Goal: Information Seeking & Learning: Find contact information

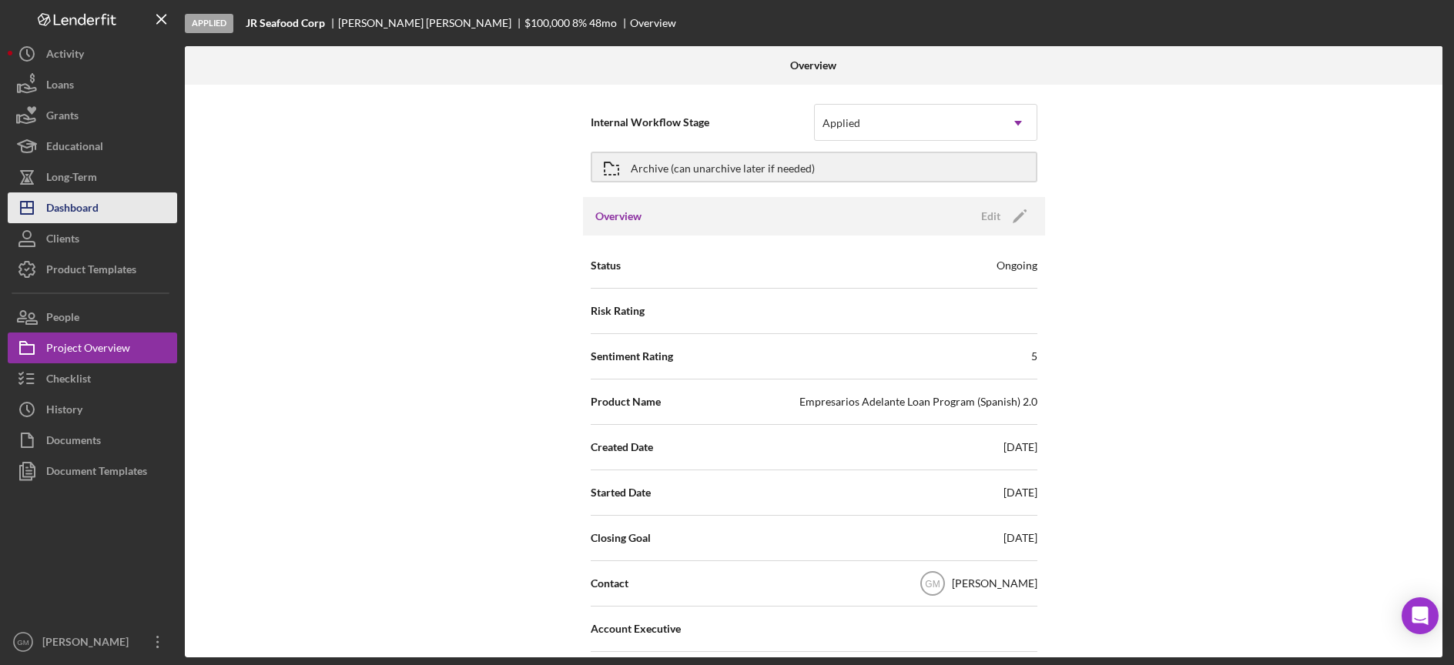
click at [70, 214] on div "Dashboard" at bounding box center [72, 210] width 52 height 35
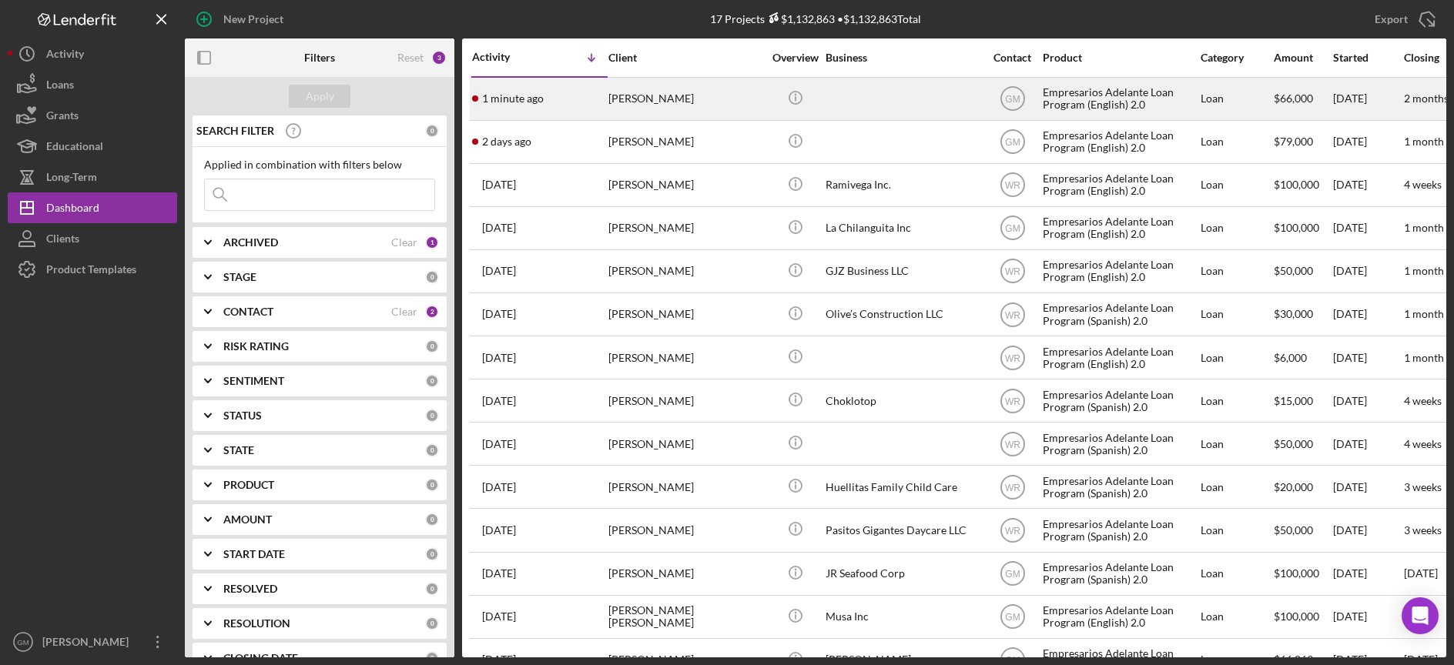
click at [685, 89] on div "Alejandro Lopez Ramirez" at bounding box center [685, 99] width 154 height 41
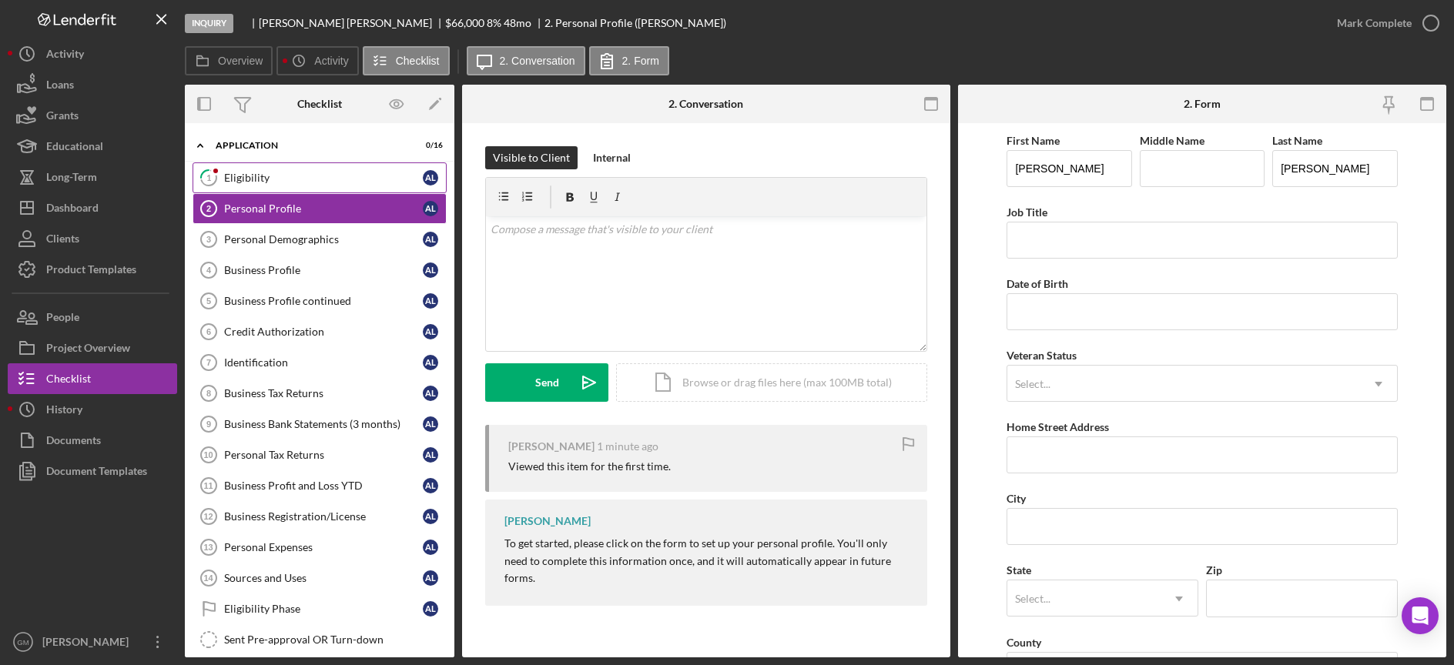
click at [359, 188] on link "1 Eligibility A L" at bounding box center [320, 178] width 254 height 31
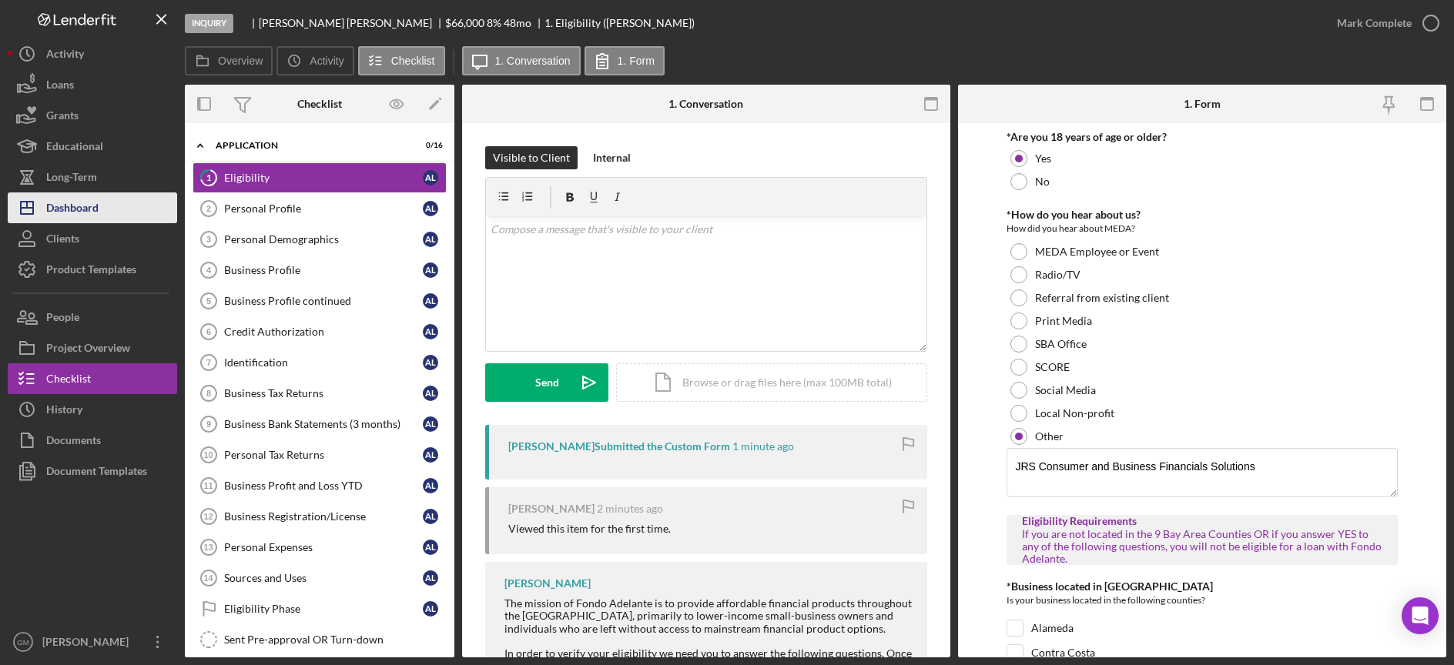
click at [85, 216] on div "Dashboard" at bounding box center [72, 210] width 52 height 35
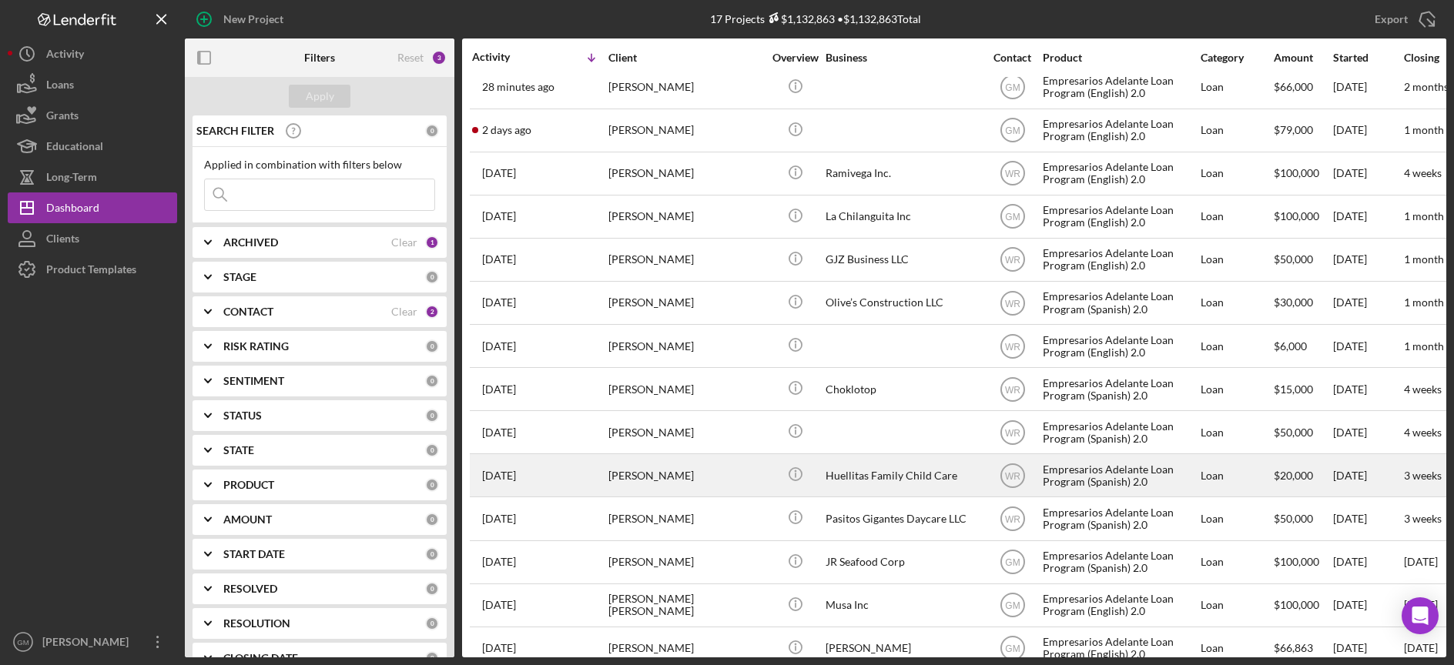
scroll to position [22, 0]
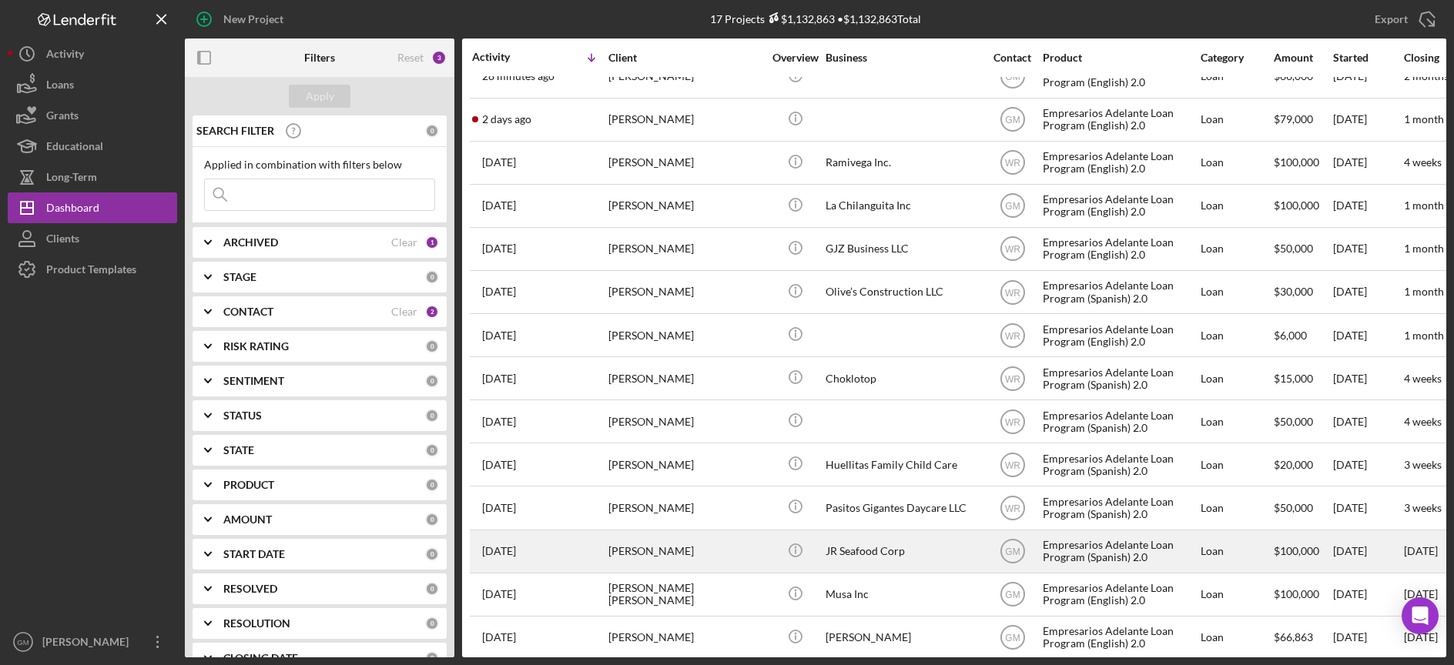
click at [749, 548] on div "Raul Yabar Uribe" at bounding box center [685, 551] width 154 height 41
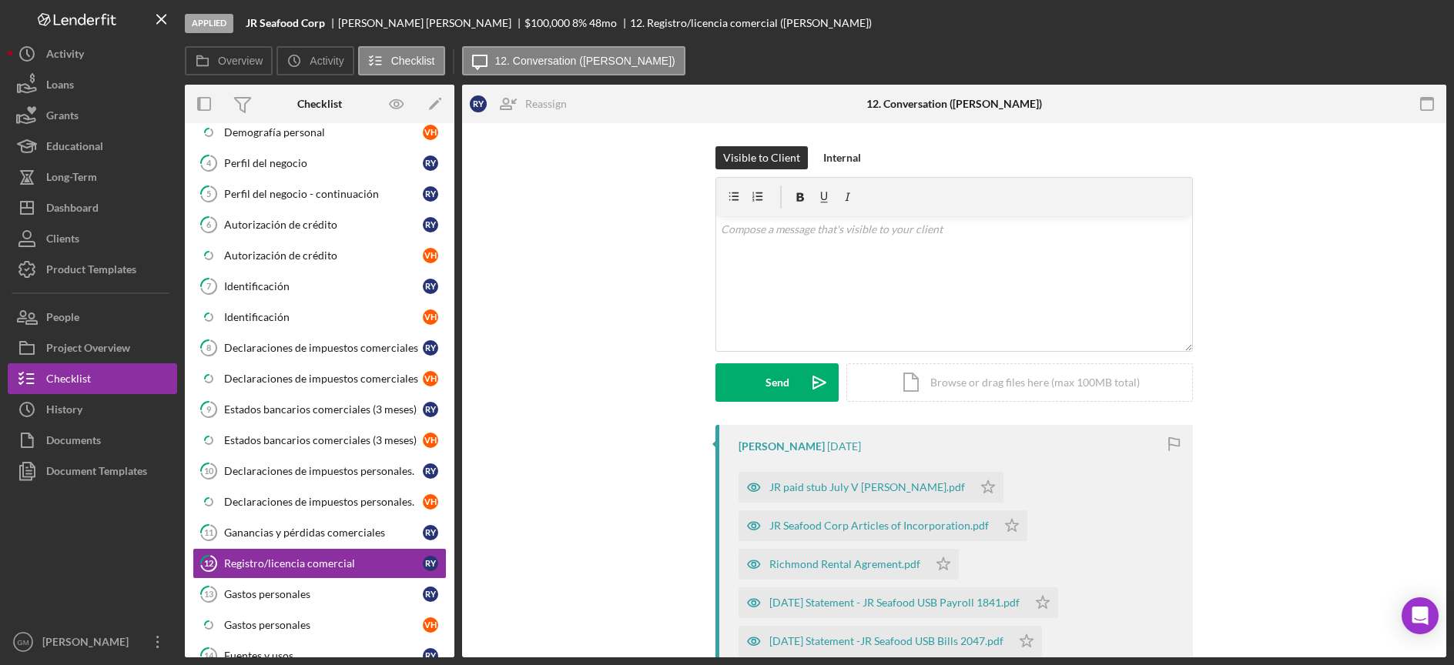
scroll to position [392, 0]
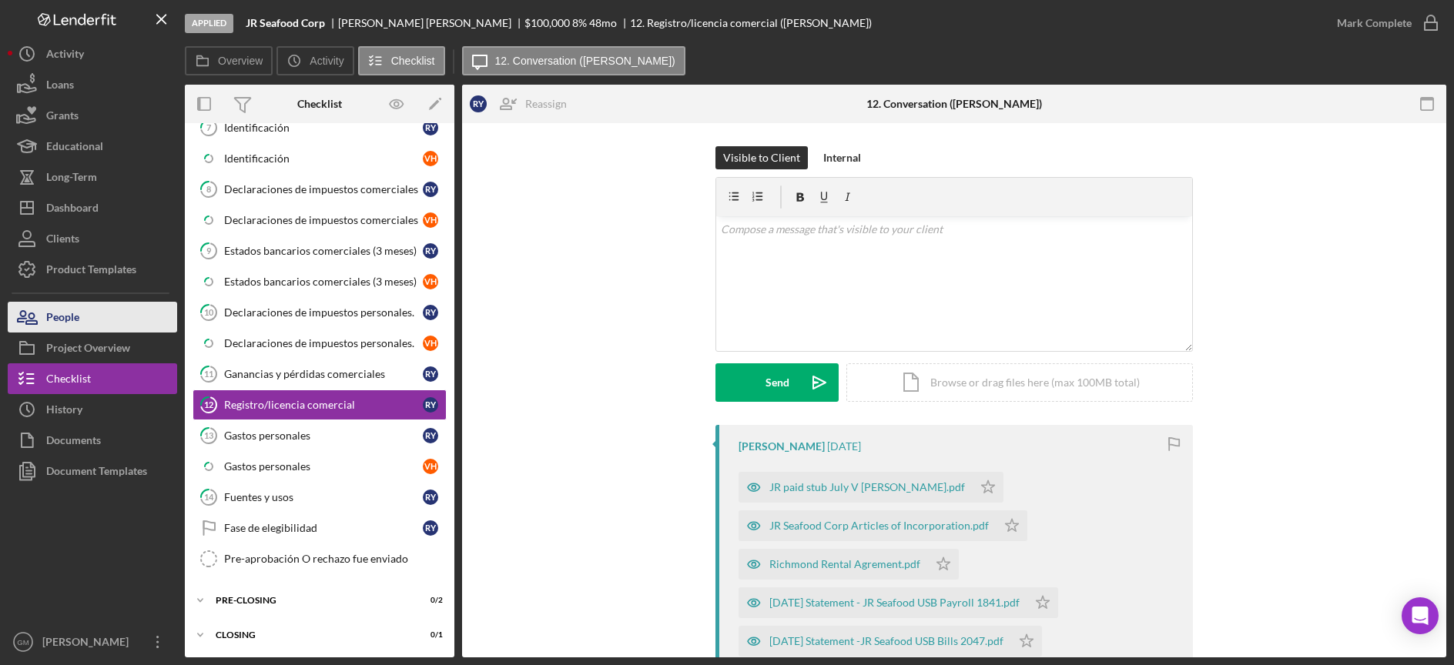
click at [109, 315] on button "People" at bounding box center [92, 317] width 169 height 31
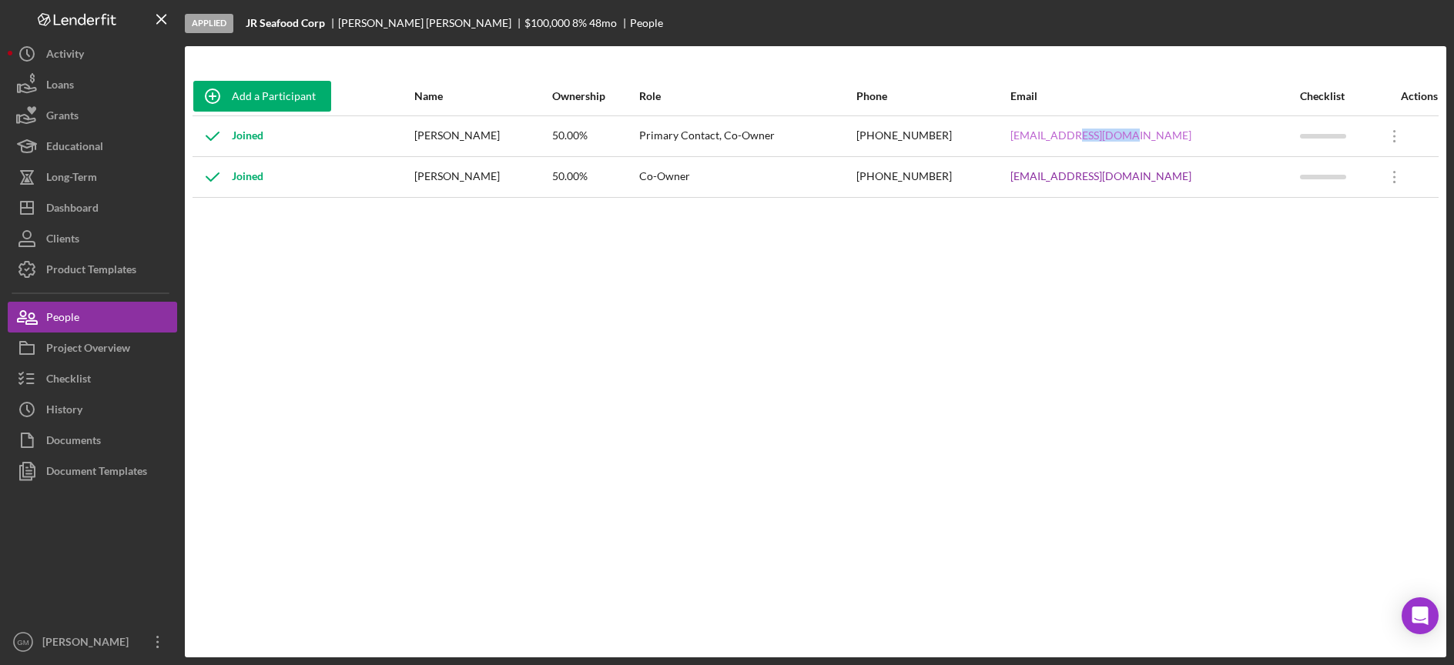
drag, startPoint x: 1218, startPoint y: 138, endPoint x: 1147, endPoint y: 135, distance: 70.9
click at [1147, 135] on div "vanessahch@gmail.com" at bounding box center [1154, 136] width 288 height 39
drag, startPoint x: 1207, startPoint y: 179, endPoint x: 1094, endPoint y: 184, distance: 113.3
click at [1081, 189] on tr "Joined Vanessa Herrera Chavez 50.00% Co-Owner (510) 672-2725 rayabaruribe@gmail…" at bounding box center [816, 176] width 1246 height 41
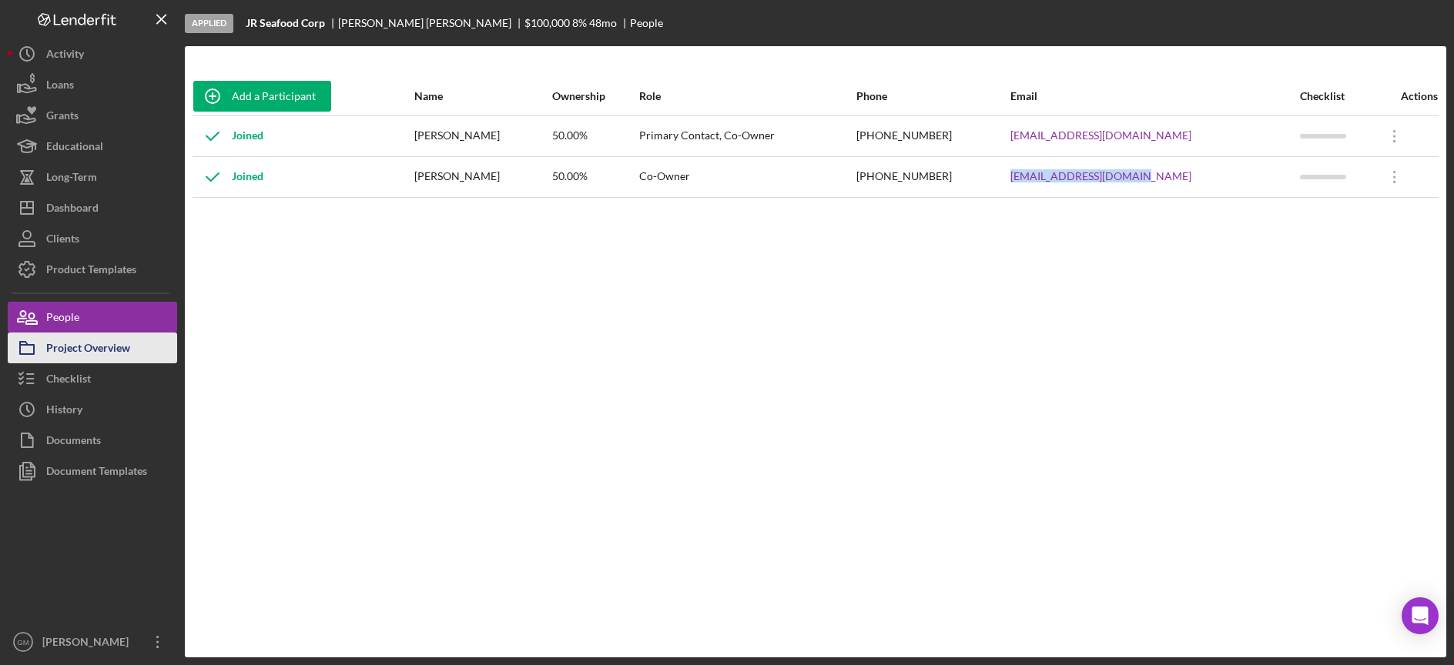
click at [88, 356] on div "Project Overview" at bounding box center [88, 350] width 84 height 35
